Goal: Download file/media

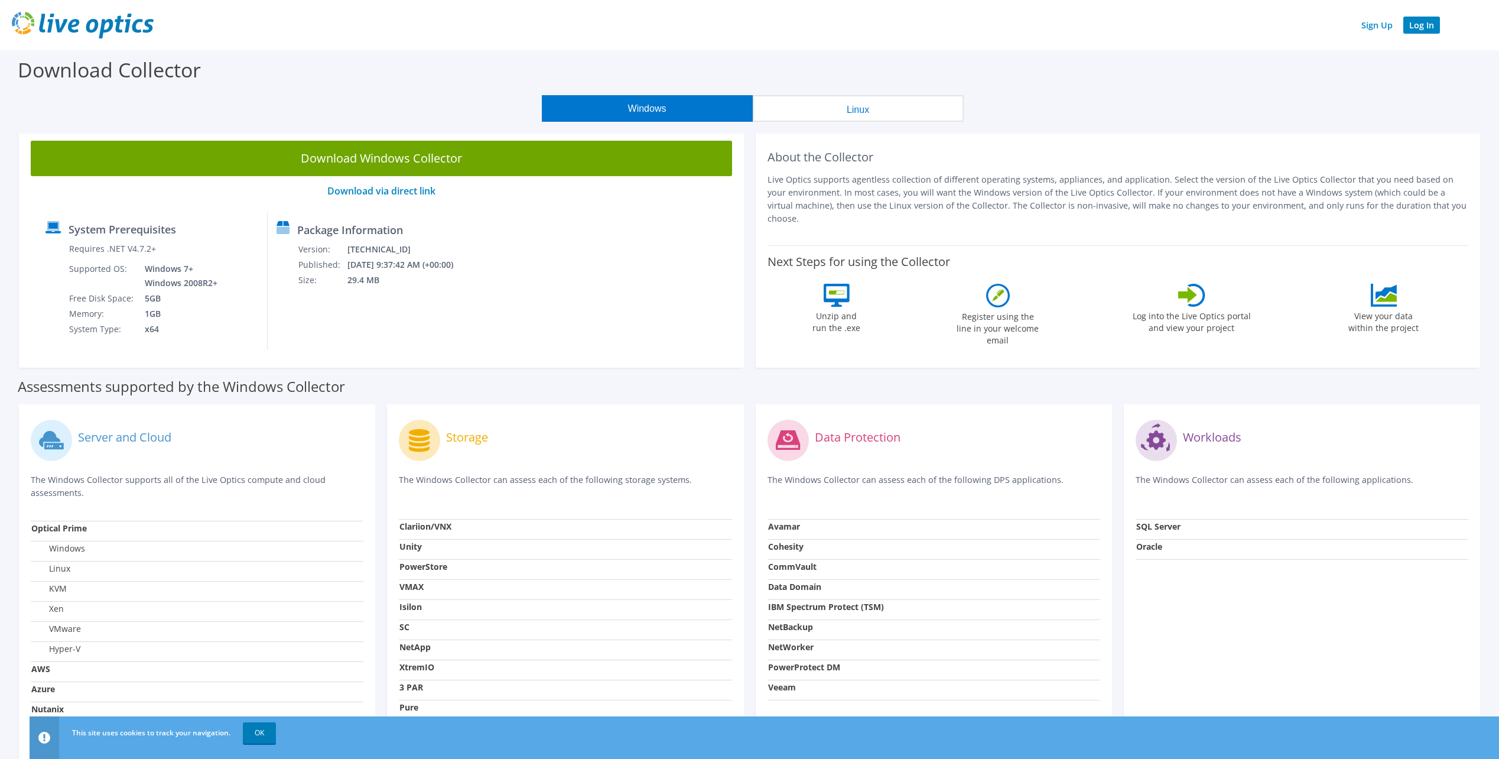
click at [908, 26] on link "Log In" at bounding box center [1421, 25] width 37 height 17
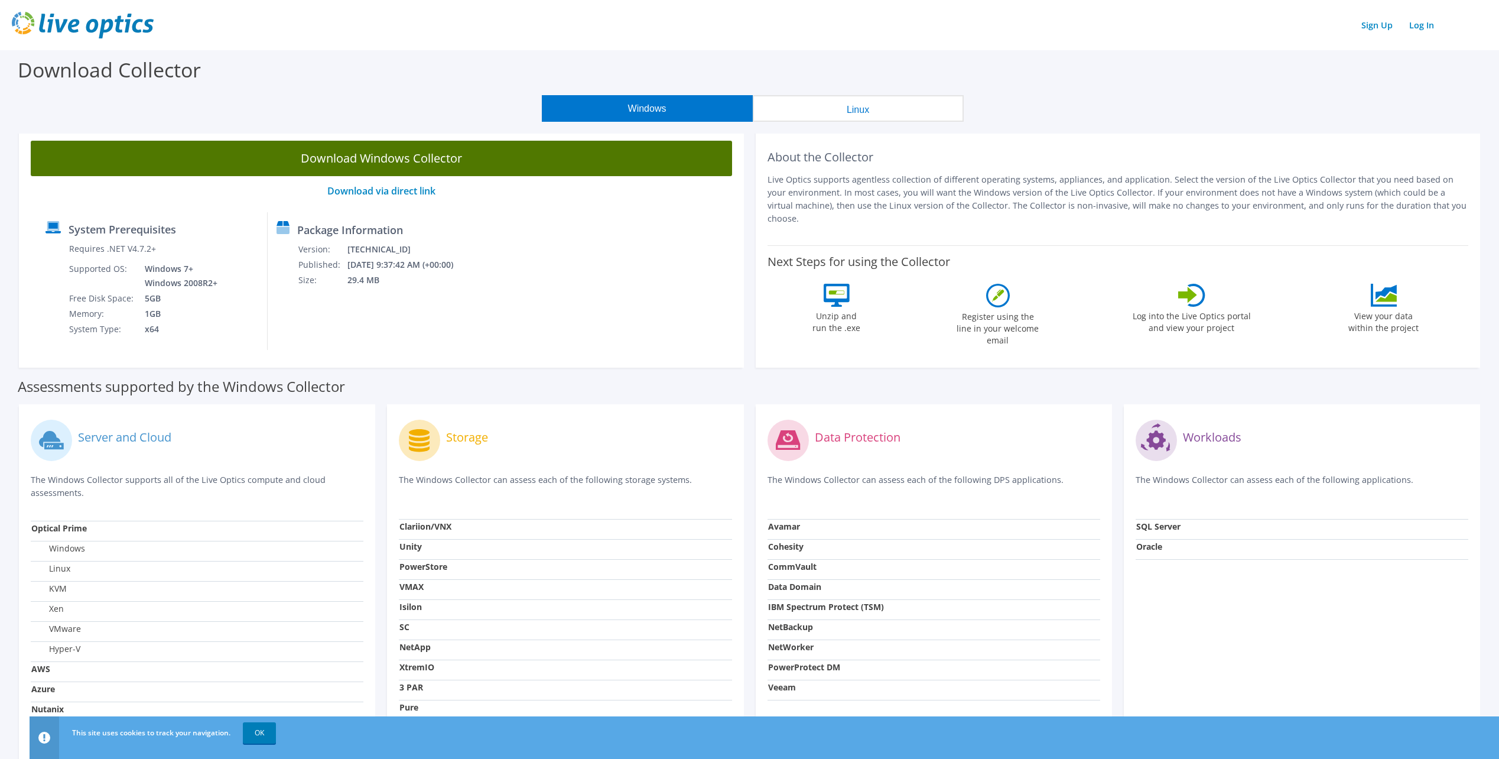
click at [358, 153] on link "Download Windows Collector" at bounding box center [381, 158] width 701 height 35
